Goal: Information Seeking & Learning: Learn about a topic

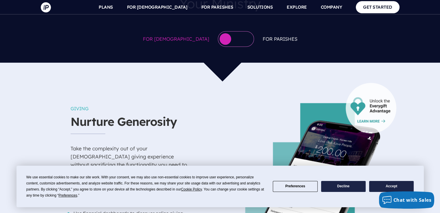
scroll to position [424, 0]
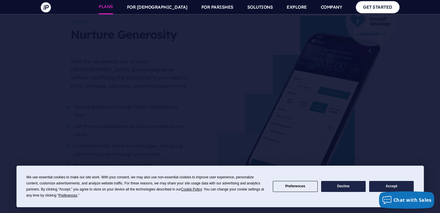
click at [113, 5] on link "PLANS" at bounding box center [106, 7] width 14 height 14
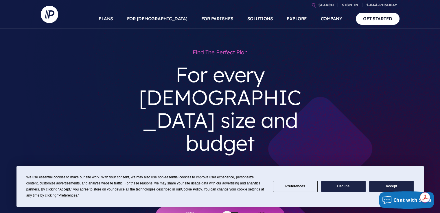
click at [297, 188] on button "Preferences" at bounding box center [295, 186] width 45 height 11
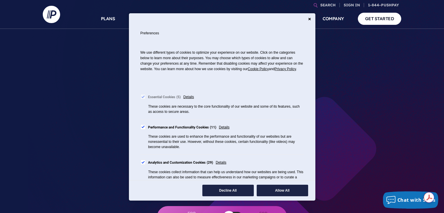
drag, startPoint x: 142, startPoint y: 132, endPoint x: 143, endPoint y: 139, distance: 6.7
click at [142, 130] on div "Cookie Consent Preferences" at bounding box center [143, 127] width 5 height 5
click at [142, 165] on div "Cookie Consent Preferences" at bounding box center [143, 162] width 5 height 5
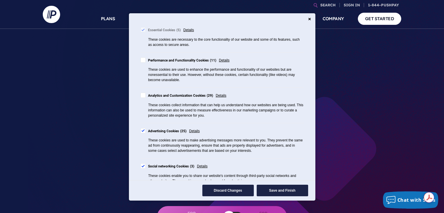
scroll to position [77, 0]
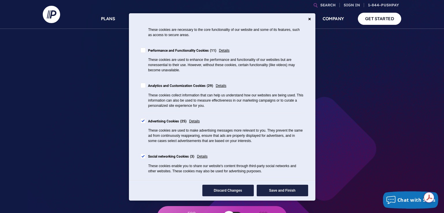
drag, startPoint x: 143, startPoint y: 126, endPoint x: 142, endPoint y: 139, distance: 13.1
click at [143, 124] on div "Cookie Consent Preferences" at bounding box center [143, 121] width 5 height 5
click at [143, 159] on div "Cookie Consent Preferences" at bounding box center [143, 156] width 5 height 5
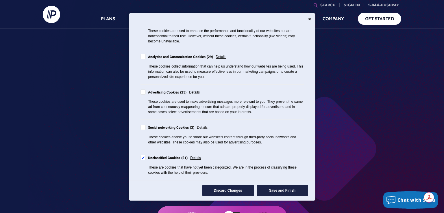
click at [142, 158] on div "Cookie Consent Preferences" at bounding box center [143, 157] width 5 height 5
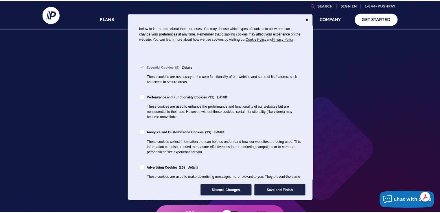
scroll to position [0, 0]
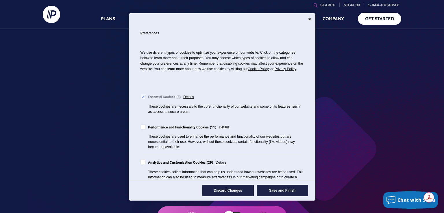
click at [141, 130] on div "Cookie Consent Preferences" at bounding box center [143, 127] width 5 height 5
click at [291, 189] on button "Save and Finish" at bounding box center [282, 191] width 51 height 12
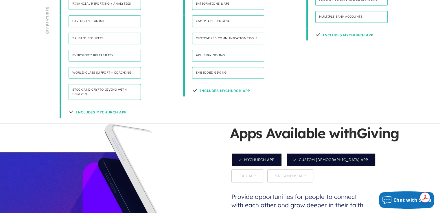
scroll to position [463, 0]
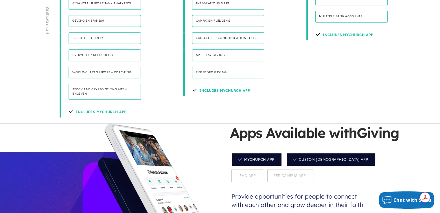
click at [263, 169] on span "Lead App" at bounding box center [247, 175] width 32 height 13
click at [254, 153] on span "MyChurch App" at bounding box center [256, 160] width 51 height 14
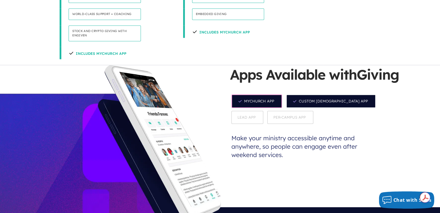
scroll to position [539, 0]
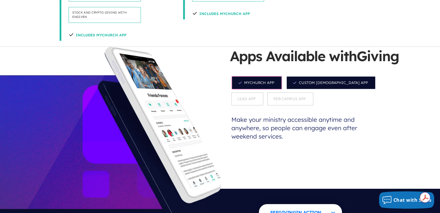
click at [263, 76] on span "MyChurch App" at bounding box center [256, 83] width 51 height 14
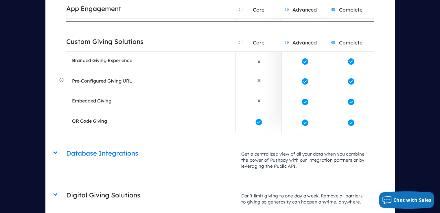
scroll to position [1272, 0]
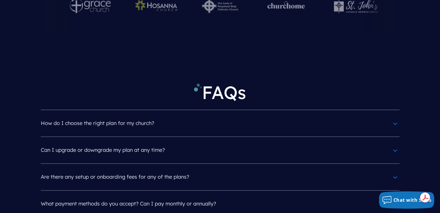
scroll to position [2660, 0]
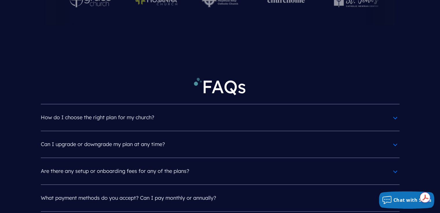
click at [392, 191] on h4 "What payment methods do you accept? Can I pay monthly or annually?" at bounding box center [220, 198] width 358 height 15
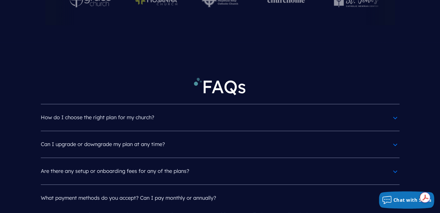
click at [390, 164] on h4 "Are there any setup or onboarding fees for any of the plans?" at bounding box center [220, 171] width 358 height 15
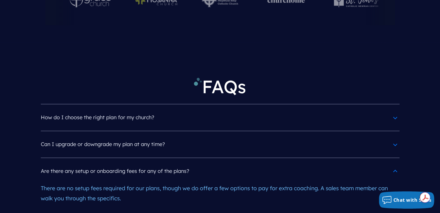
click at [393, 137] on h4 "Can I upgrade or downgrade my plan at any time?" at bounding box center [220, 144] width 358 height 15
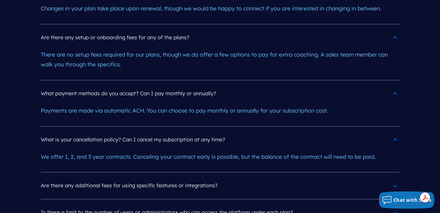
scroll to position [2814, 0]
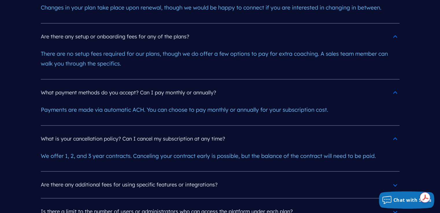
click at [391, 204] on h4 "Is there a limit to the number of users or administrators who can access the pl…" at bounding box center [220, 211] width 358 height 15
click at [393, 178] on h4 "Are there any additional fees for using specific features or integrations?" at bounding box center [220, 185] width 358 height 15
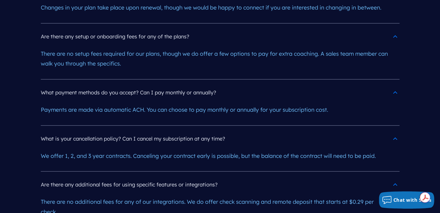
click at [393, 178] on h4 "Are there any additional fees for using specific features or integrations?" at bounding box center [220, 185] width 358 height 15
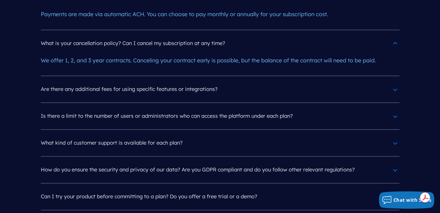
scroll to position [2968, 0]
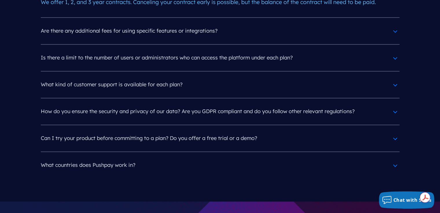
click at [391, 131] on h4 "Can I try your product before committing to a plan? Do you offer a free trial o…" at bounding box center [220, 138] width 358 height 15
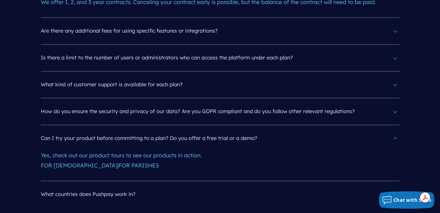
click at [392, 187] on h4 "What countries does Pushpay work in?" at bounding box center [220, 194] width 358 height 15
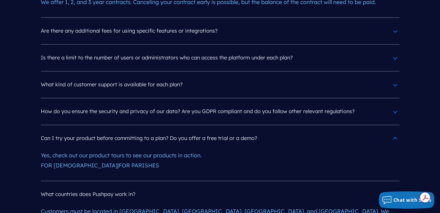
click at [392, 187] on h4 "What countries does Pushpay work in?" at bounding box center [220, 194] width 358 height 15
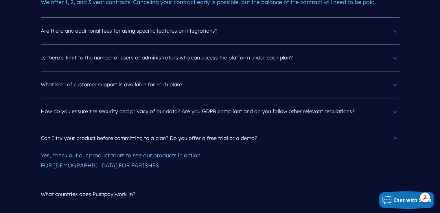
click at [391, 104] on h4 "How do you ensure the security and privacy of our data? Are you GDPR compliant …" at bounding box center [220, 111] width 358 height 15
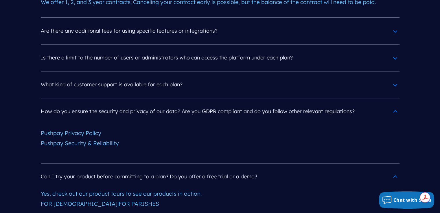
click at [392, 104] on h4 "How do you ensure the security and privacy of our data? Are you GDPR compliant …" at bounding box center [220, 111] width 358 height 15
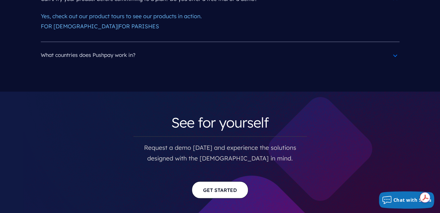
scroll to position [3238, 0]
